Goal: Task Accomplishment & Management: Use online tool/utility

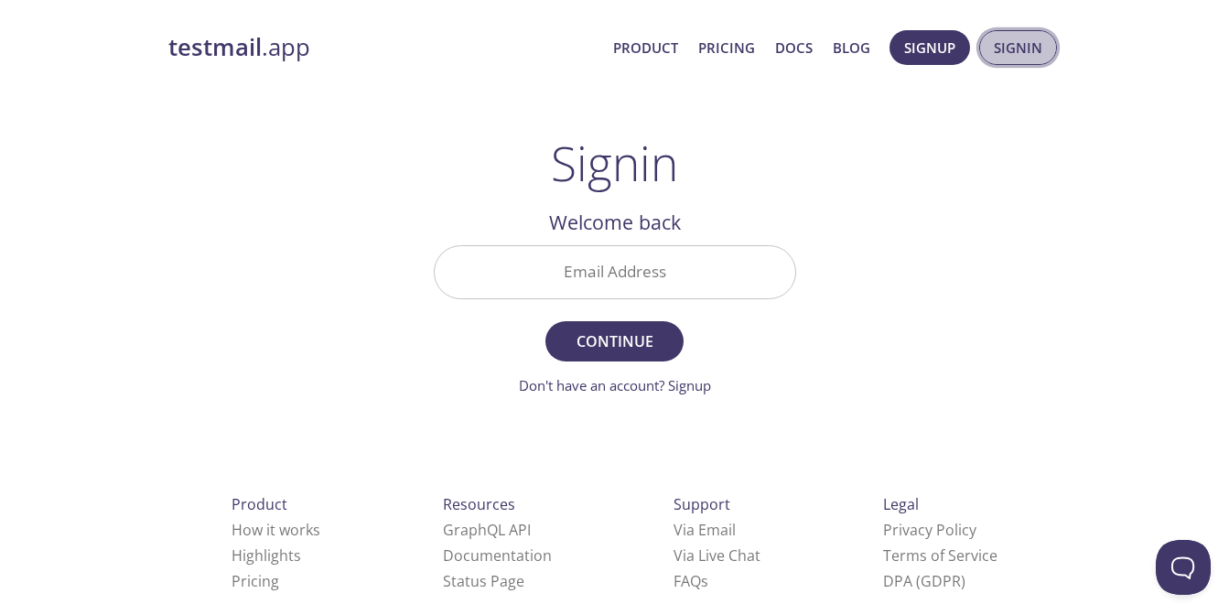
click at [1009, 57] on span "Signin" at bounding box center [1018, 48] width 49 height 24
click at [607, 266] on input "Email Address" at bounding box center [615, 272] width 361 height 52
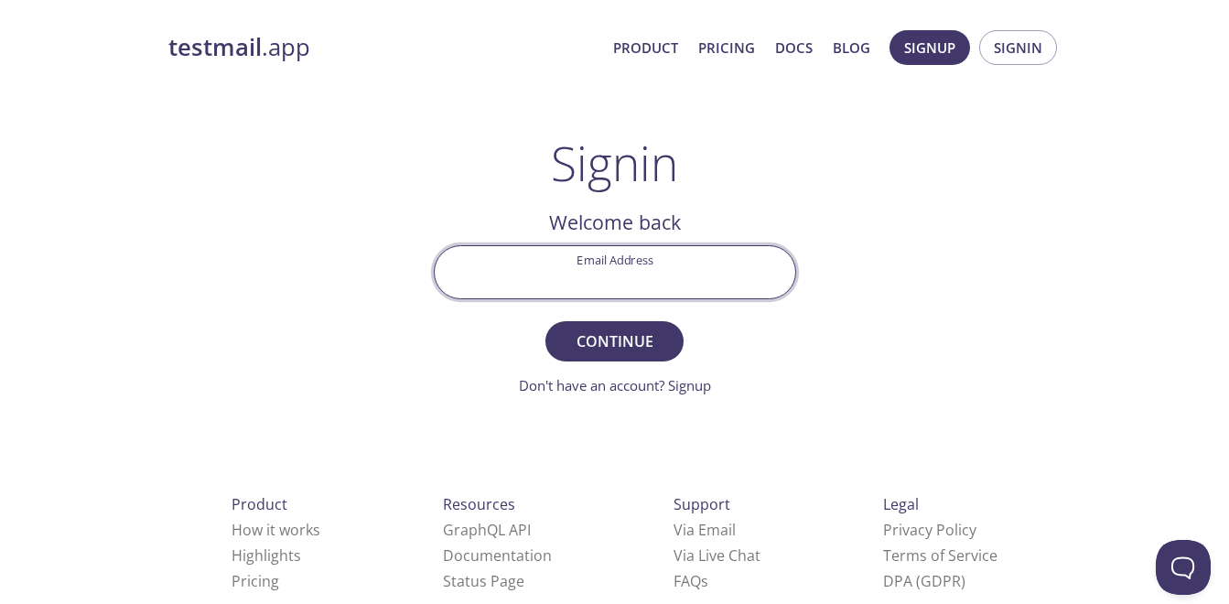
type input "[EMAIL_ADDRESS][DOMAIN_NAME]"
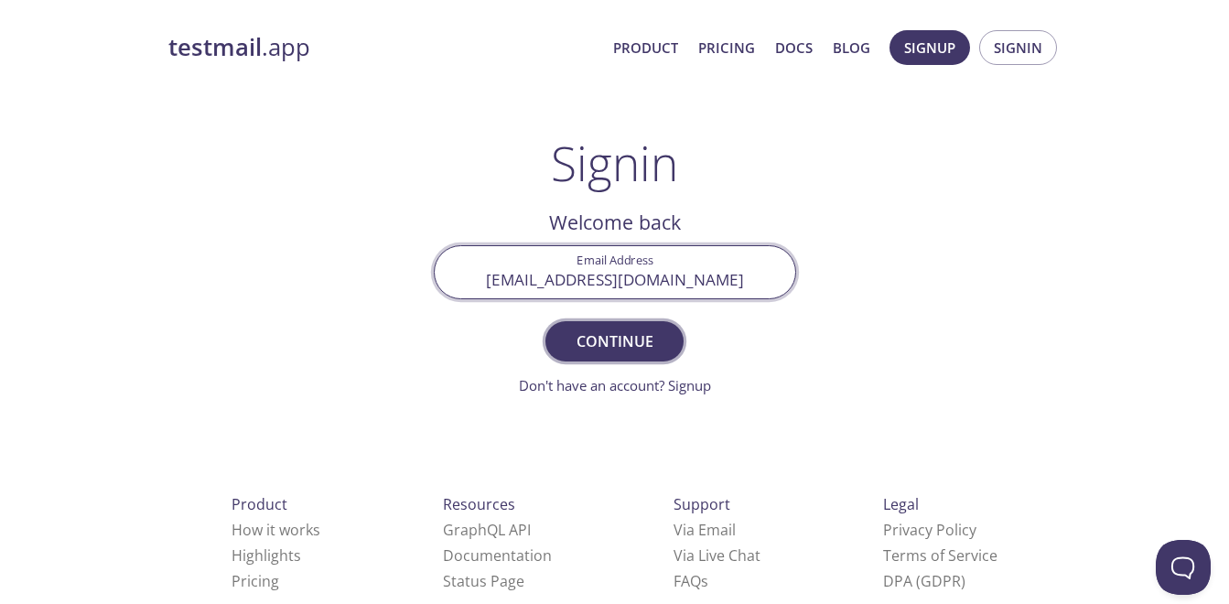
click at [601, 326] on button "Continue" at bounding box center [614, 341] width 137 height 40
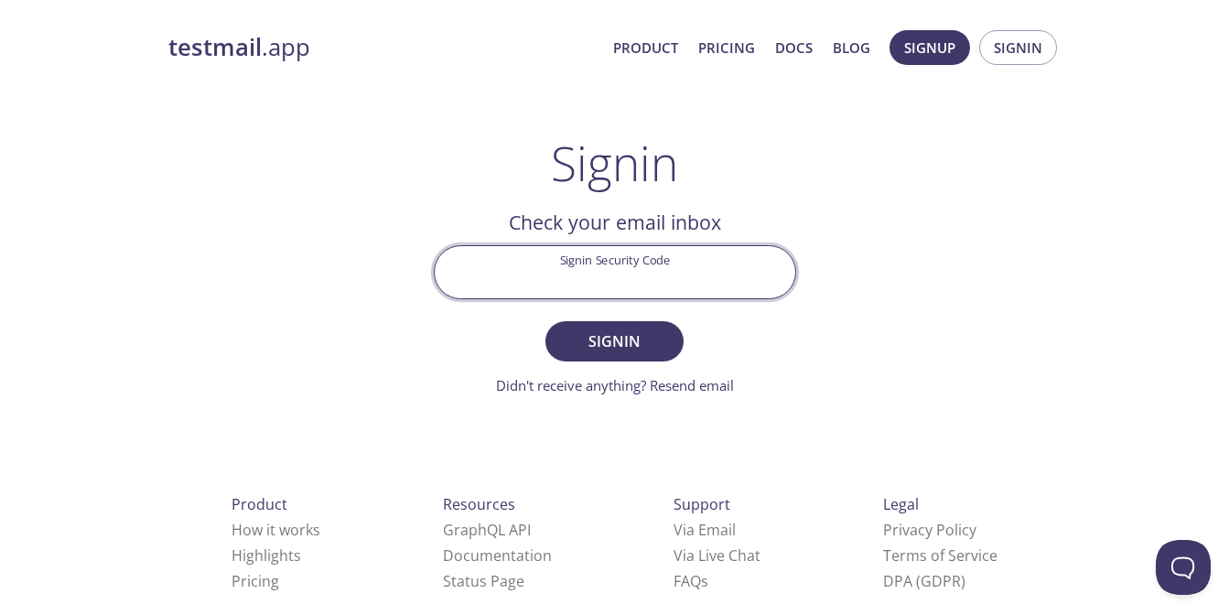
click at [660, 275] on input "Signin Security Code" at bounding box center [615, 272] width 361 height 52
paste input "KXXZUWW"
type input "KXXZUWW"
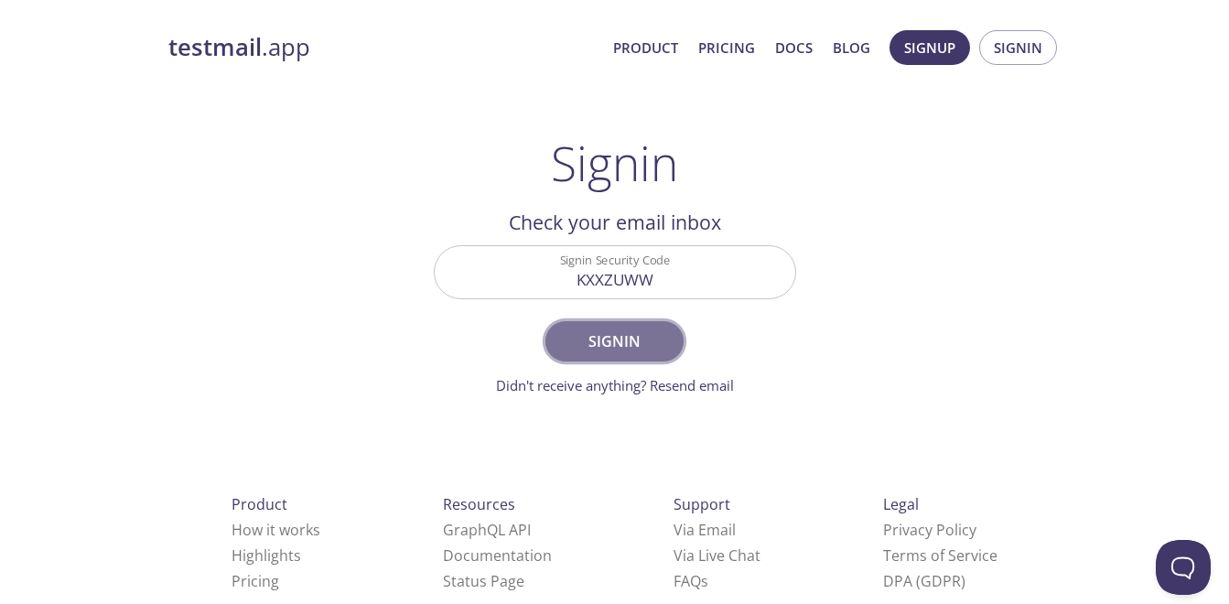
click at [625, 351] on span "Signin" at bounding box center [614, 342] width 97 height 26
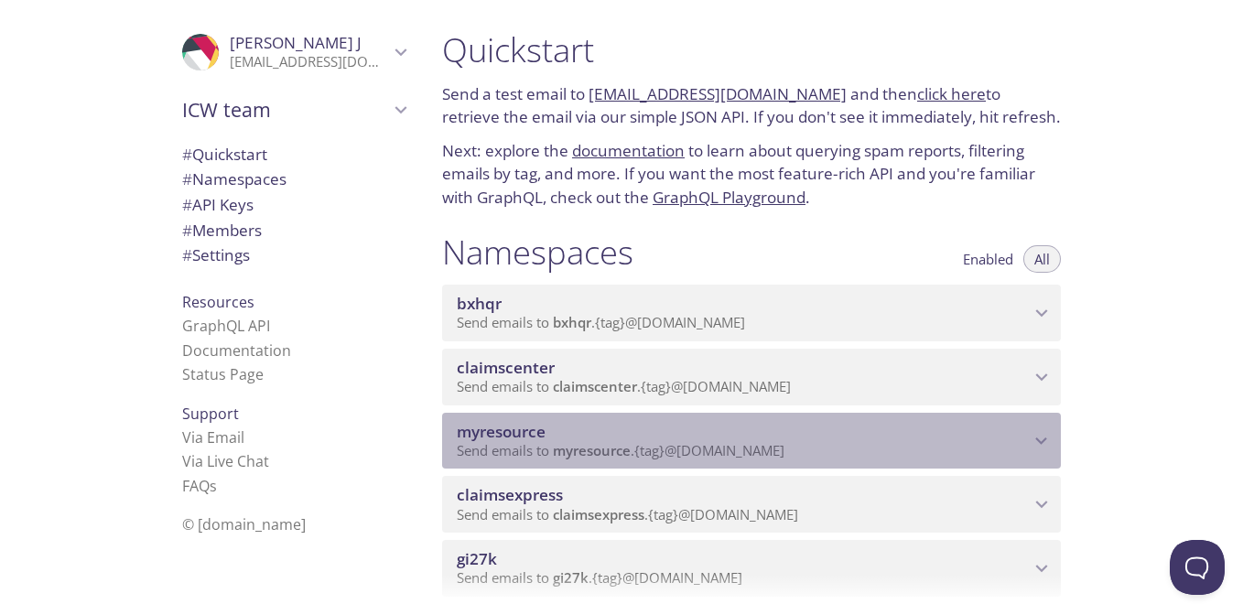
click at [837, 430] on span "myresource" at bounding box center [743, 432] width 573 height 20
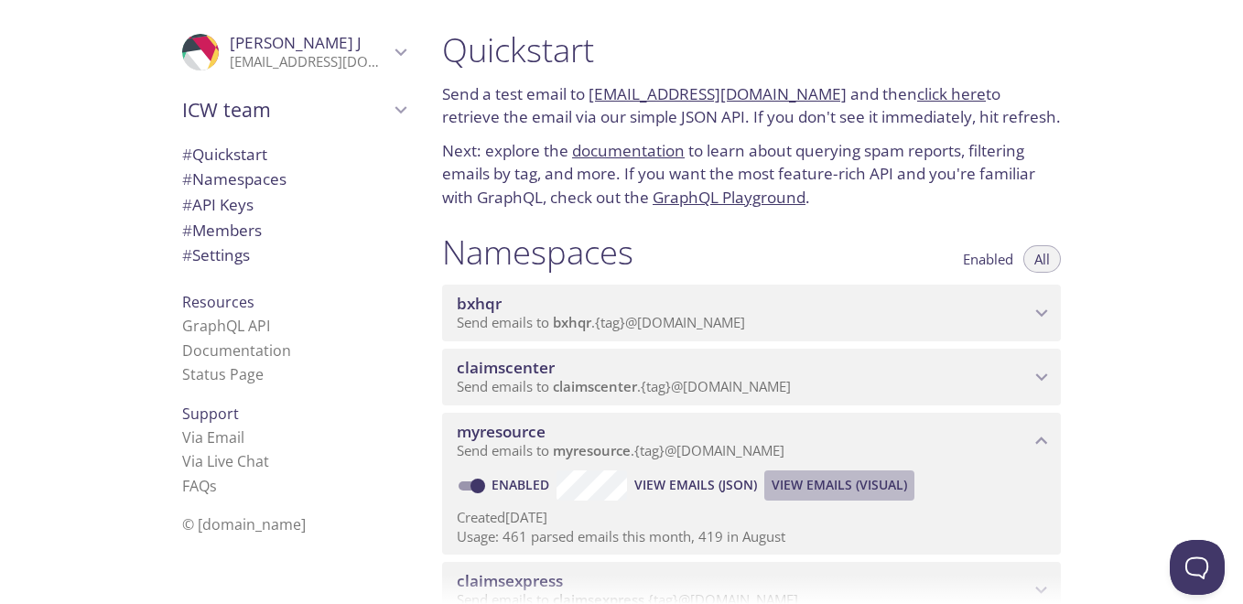
click at [807, 480] on span "View Emails (Visual)" at bounding box center [839, 485] width 135 height 22
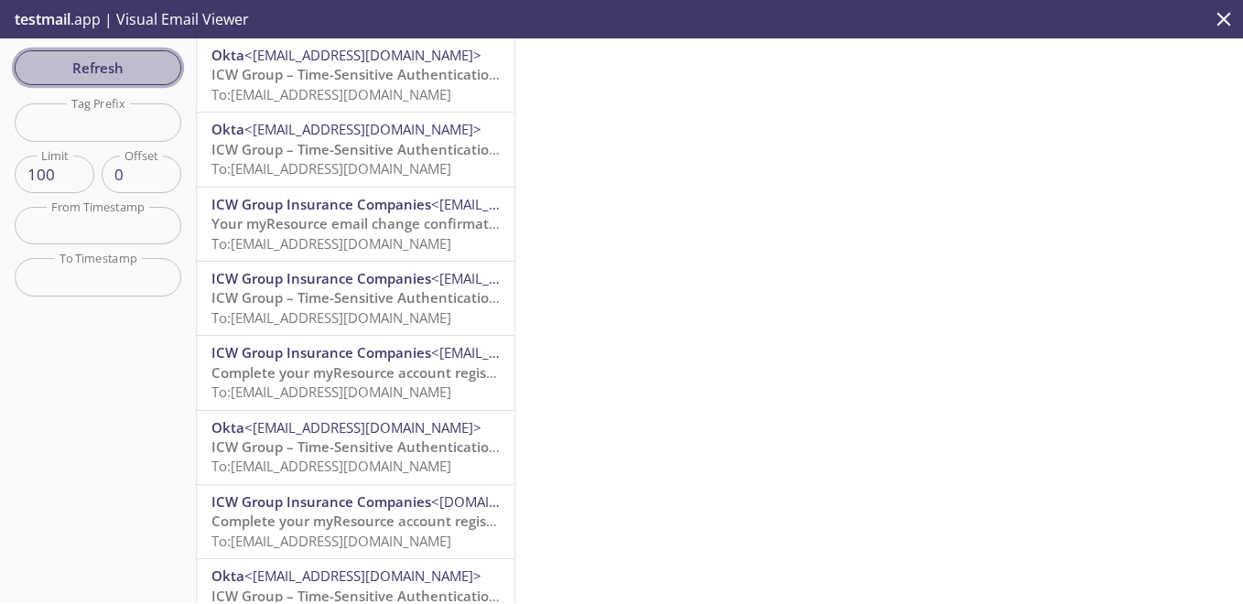
click at [103, 66] on span "Refresh" at bounding box center [97, 68] width 137 height 24
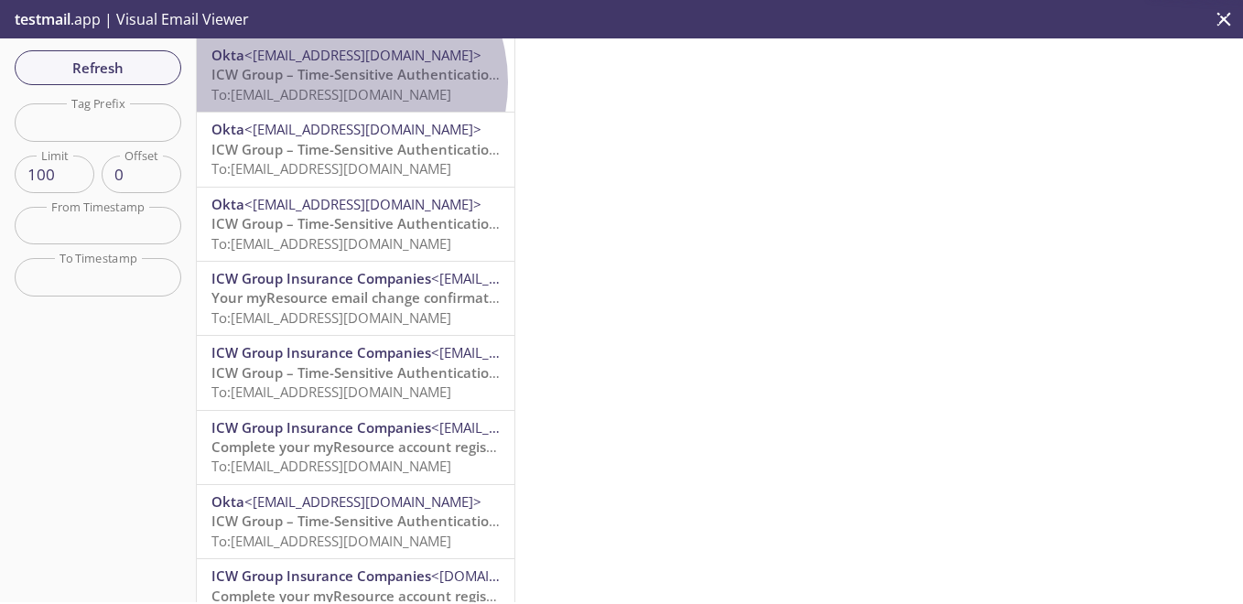
click at [340, 82] on span "ICW Group – Time-Sensitive Authentication Code" at bounding box center [373, 74] width 324 height 18
